Goal: Transaction & Acquisition: Purchase product/service

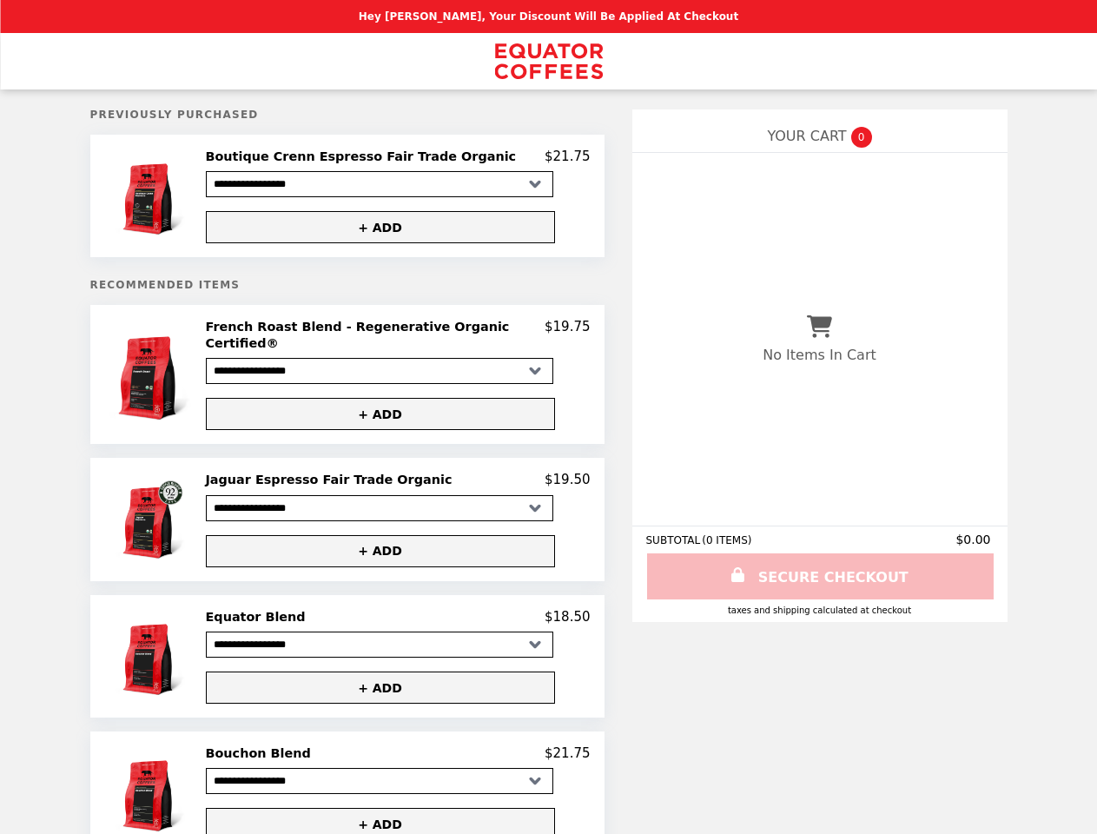
click at [171, 198] on img at bounding box center [152, 196] width 81 height 95
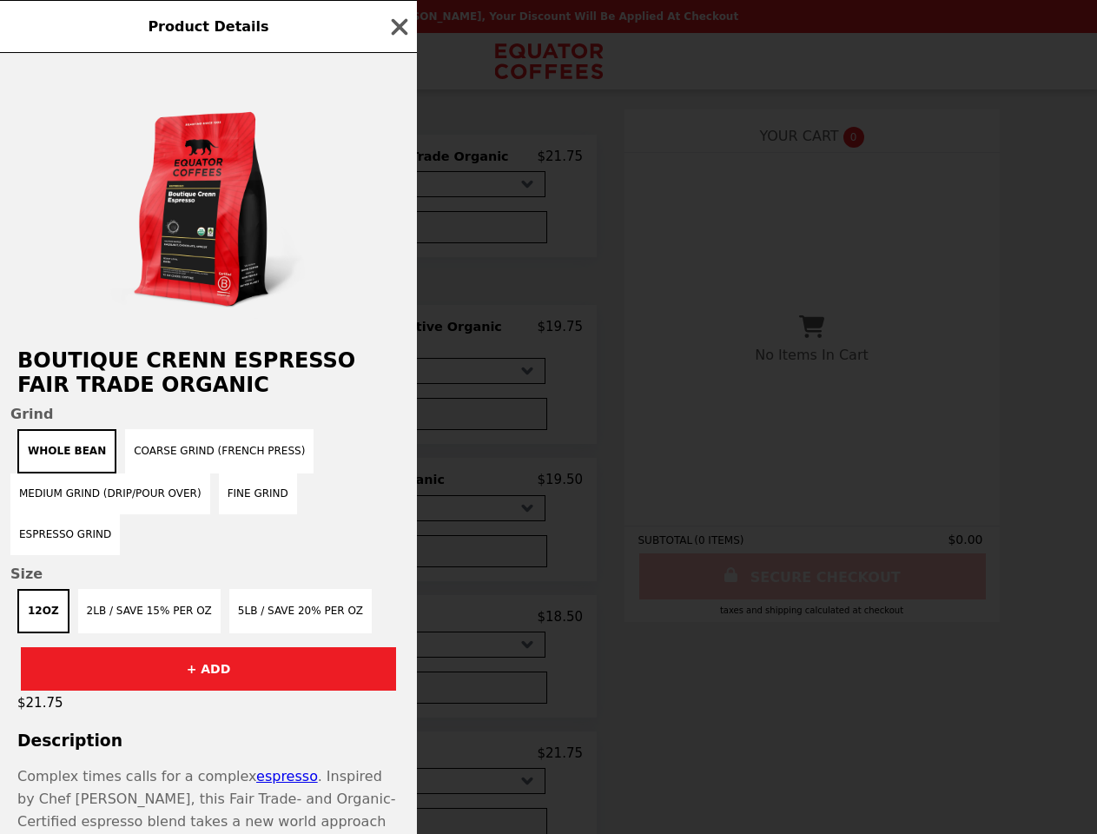
click at [397, 159] on div "Product Details Boutique Crenn Espresso Fair Trade Organic Grind Whole Bean Coa…" at bounding box center [548, 417] width 1097 height 834
click at [397, 230] on div at bounding box center [208, 192] width 417 height 278
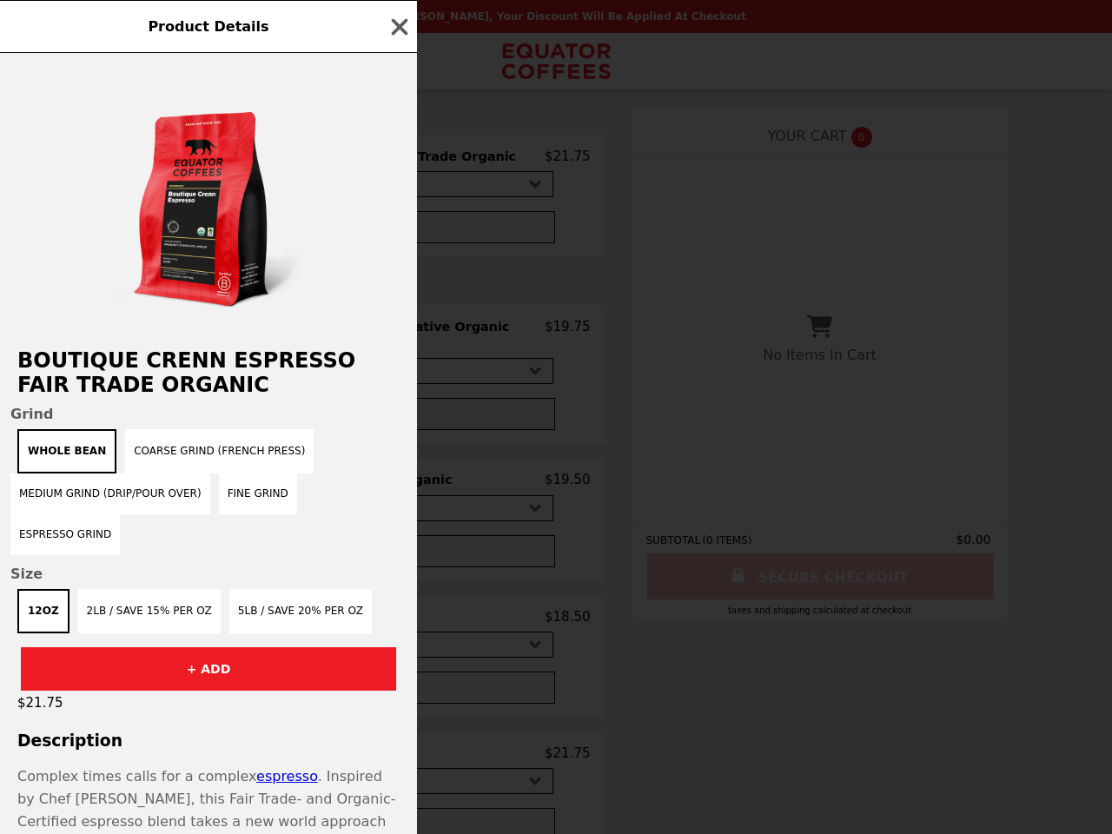
click at [171, 372] on div "Product Details Boutique Crenn Espresso Fair Trade Organic Grind Whole Bean Coa…" at bounding box center [556, 417] width 1112 height 834
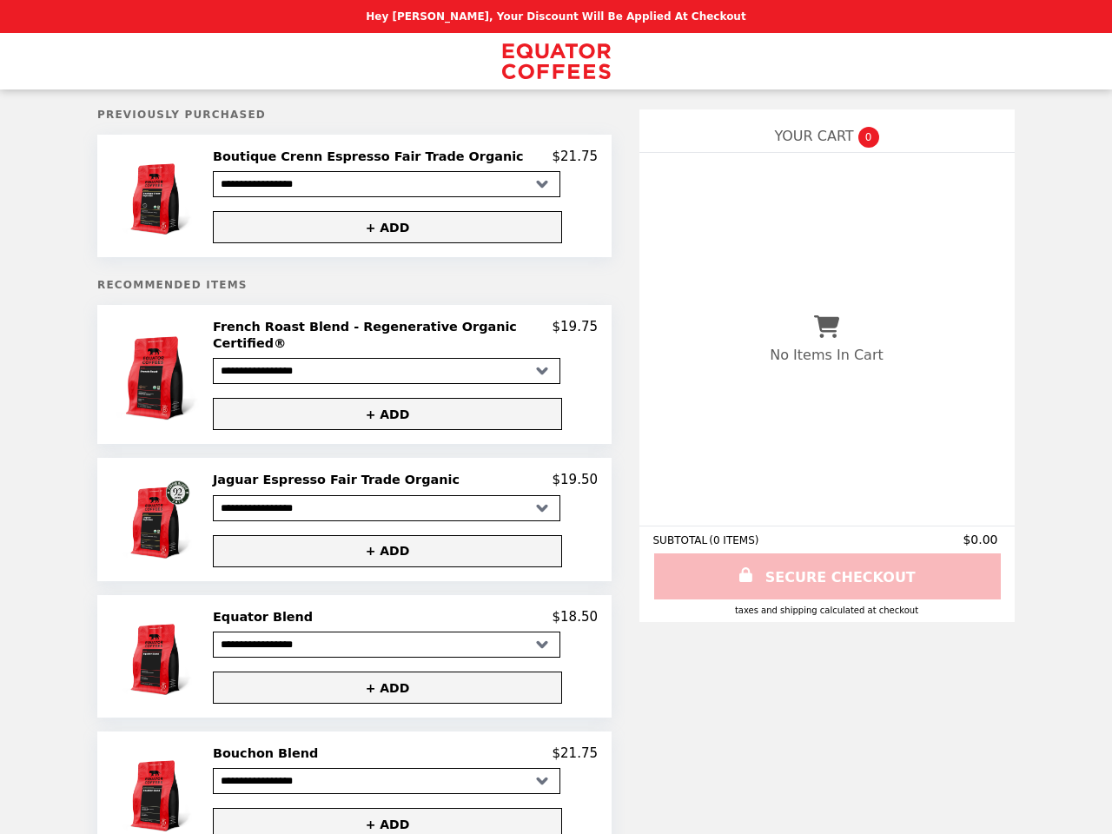
click at [397, 333] on h2 "French Roast Blend - Regenerative Organic Certified®" at bounding box center [383, 335] width 340 height 32
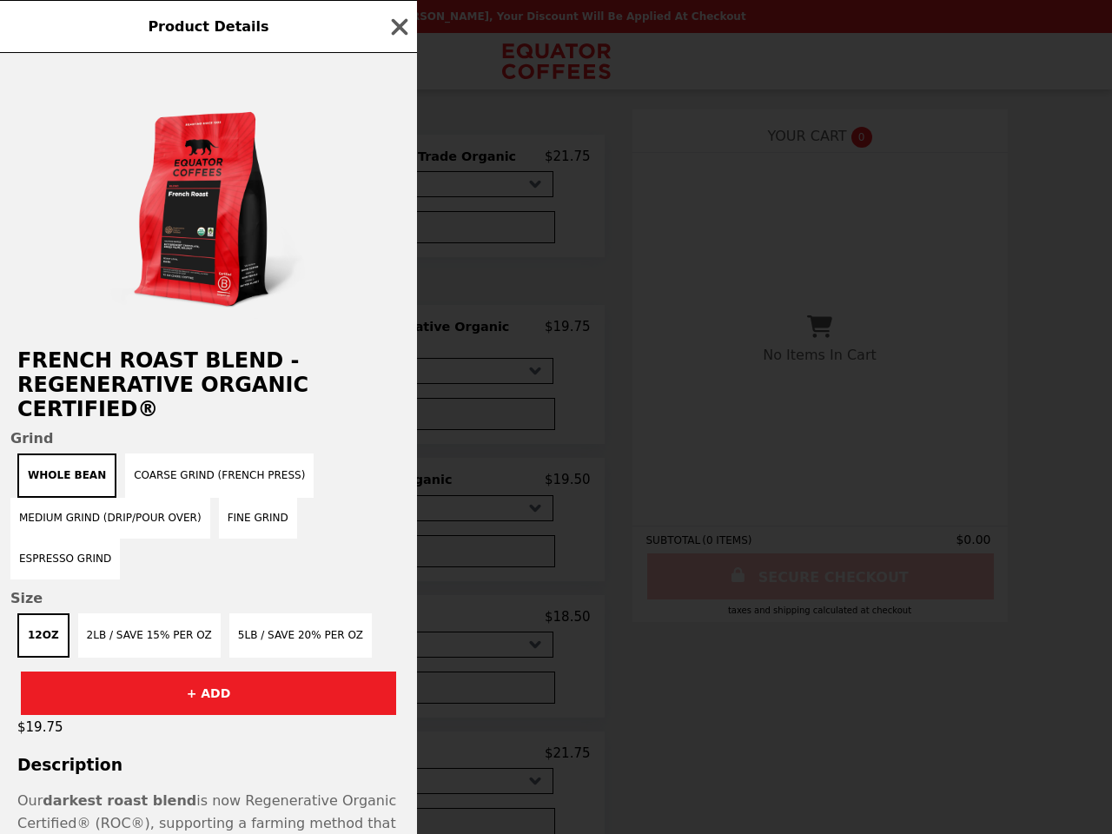
click at [397, 404] on div "Product Details French Roast Blend - Regenerative Organic Certified® Grind Whol…" at bounding box center [556, 417] width 1112 height 834
click at [171, 510] on button "Medium Grind (Drip/Pour Over)" at bounding box center [110, 518] width 200 height 41
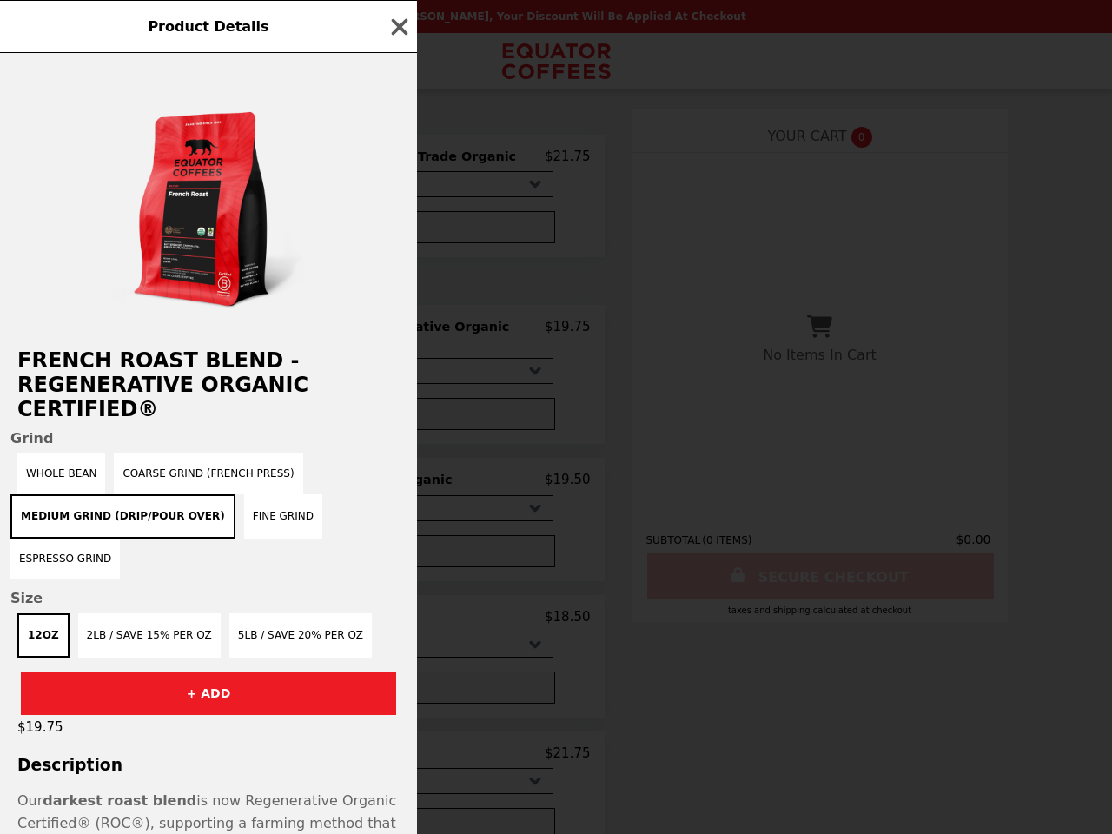
click at [397, 471] on div "Product Details French Roast Blend - Regenerative Organic Certified® Grind Whol…" at bounding box center [556, 417] width 1112 height 834
click at [397, 590] on span "Size" at bounding box center [208, 598] width 396 height 17
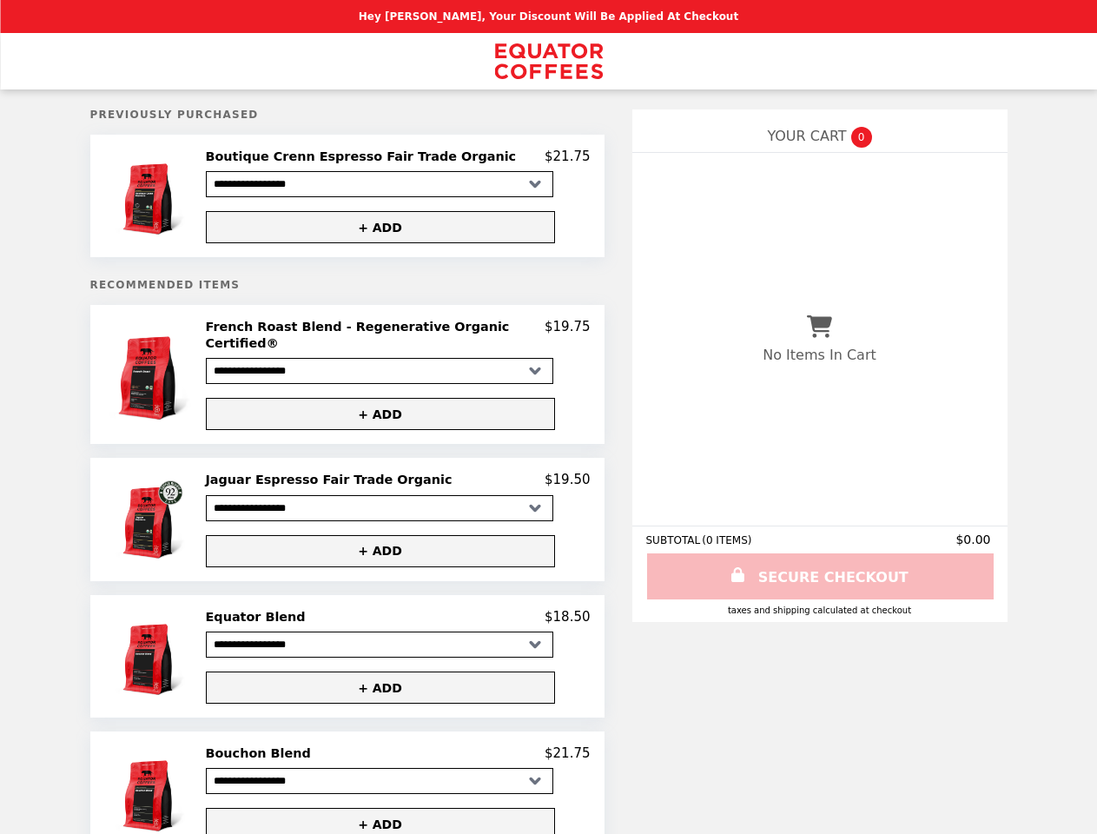
click at [171, 648] on img at bounding box center [152, 656] width 81 height 95
